Goal: Navigation & Orientation: Find specific page/section

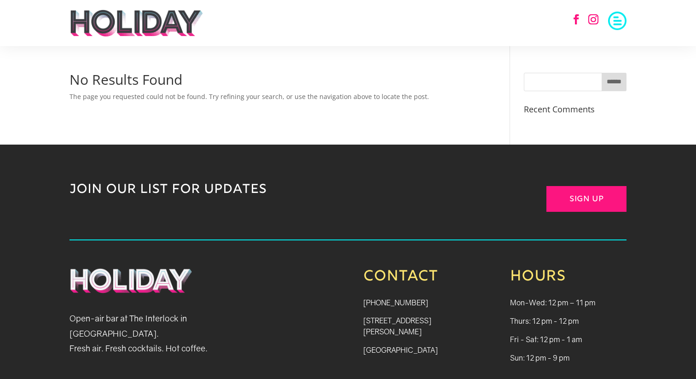
click at [623, 24] on span at bounding box center [617, 20] width 18 height 18
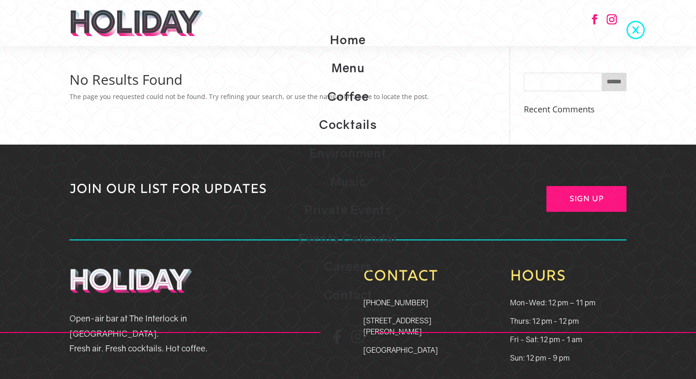
click at [340, 42] on link "Home" at bounding box center [348, 40] width 696 height 29
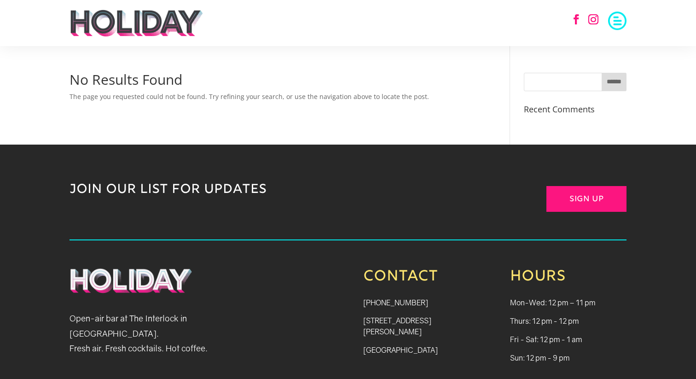
click at [623, 24] on span at bounding box center [617, 20] width 18 height 18
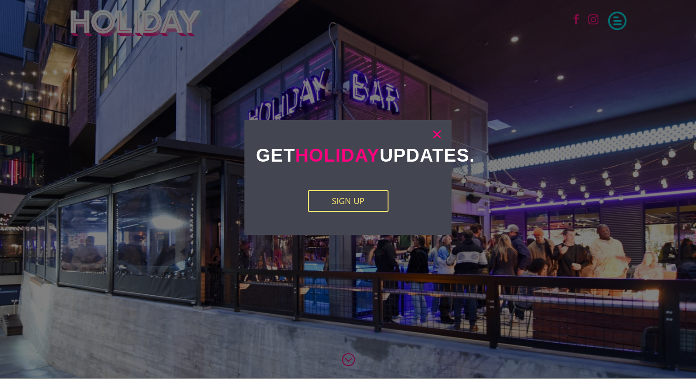
click at [433, 136] on link "×" at bounding box center [437, 133] width 11 height 9
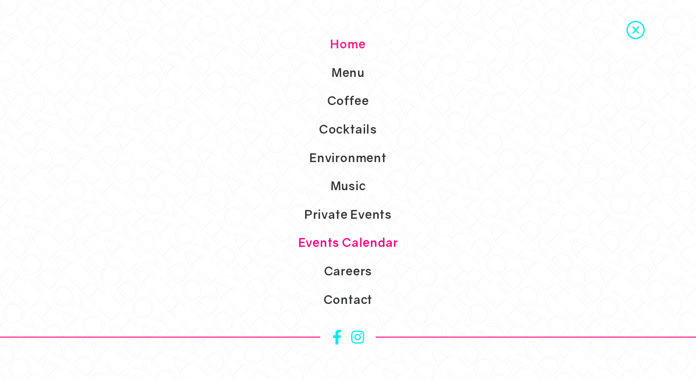
click at [356, 240] on link "Events Calendar" at bounding box center [348, 242] width 696 height 29
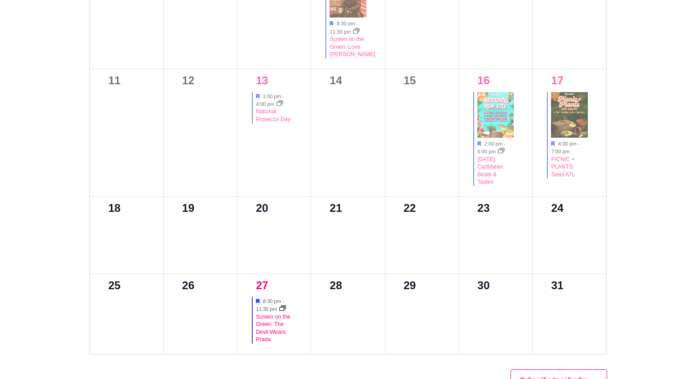
scroll to position [635, 0]
